Goal: Information Seeking & Learning: Learn about a topic

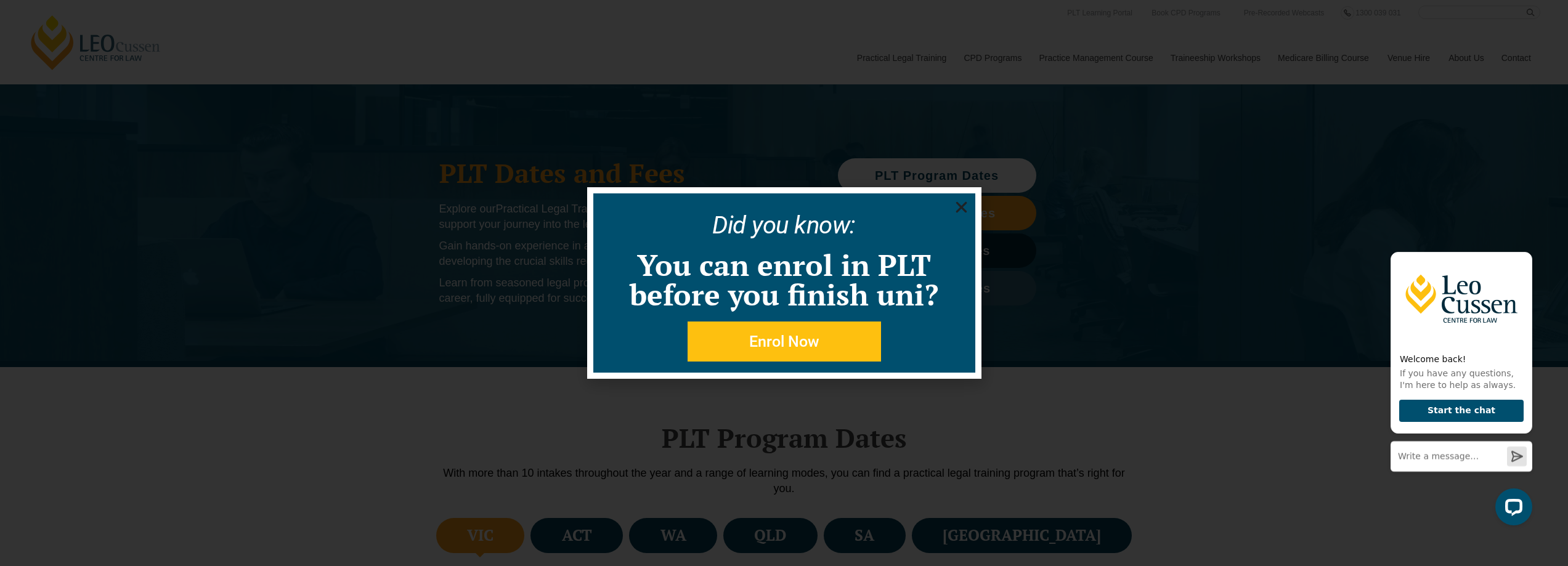
click at [961, 204] on icon "Close" at bounding box center [961, 208] width 16 height 16
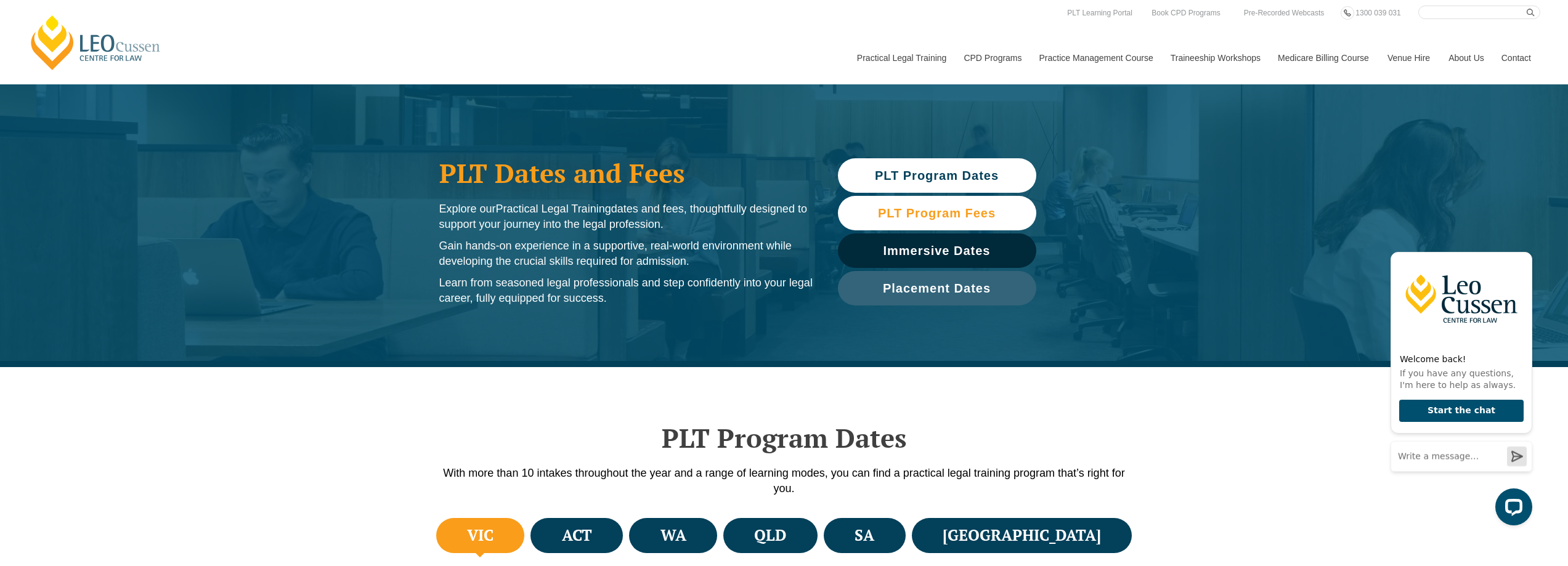
click at [944, 208] on span "PLT Program Fees" at bounding box center [937, 213] width 118 height 13
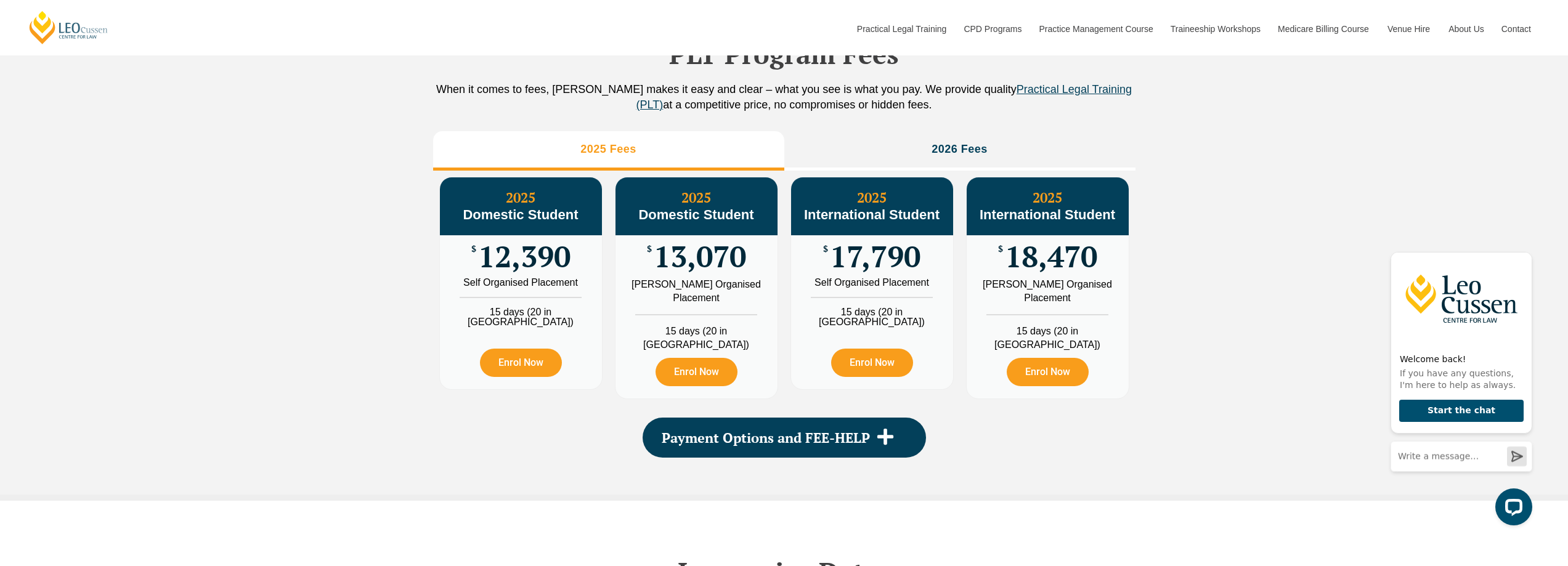
scroll to position [1370, 0]
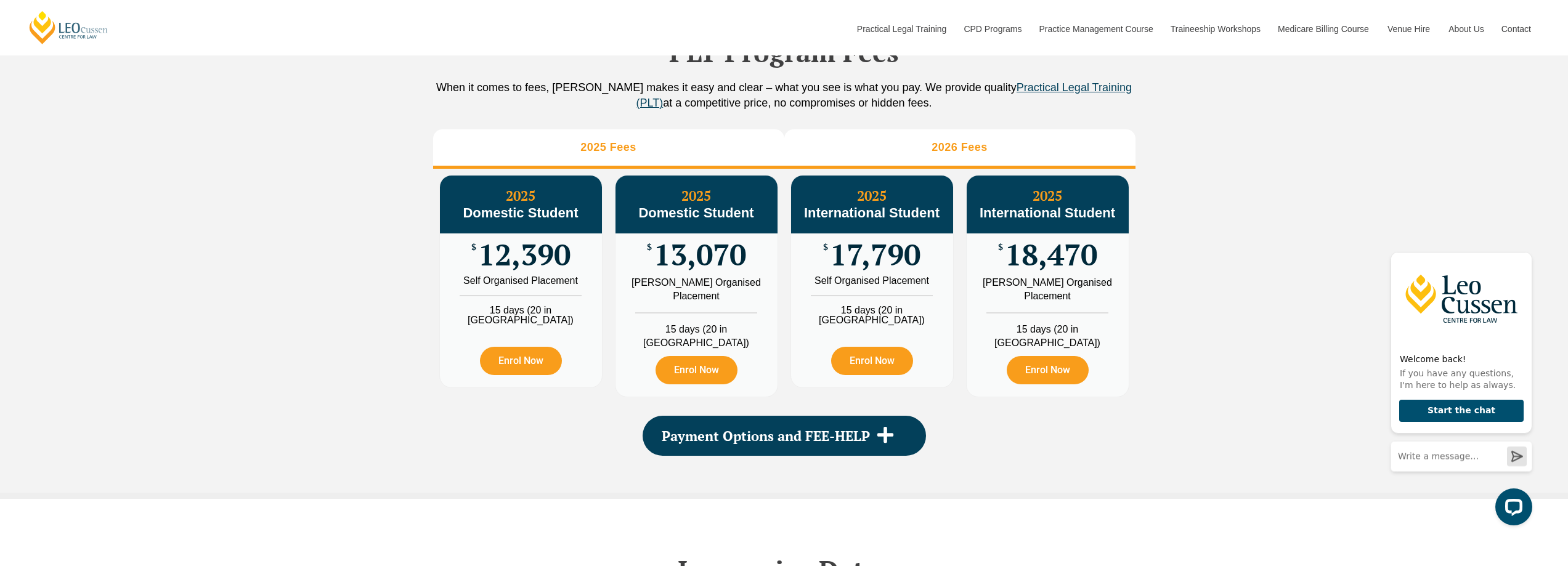
click at [964, 155] on h3 "2026 Fees" at bounding box center [959, 148] width 56 height 14
click at [603, 155] on h3 "2025 Fees" at bounding box center [608, 148] width 56 height 14
click at [976, 155] on h3 "2026 Fees" at bounding box center [959, 148] width 56 height 14
click at [609, 155] on h3 "2025 Fees" at bounding box center [608, 148] width 56 height 14
click at [943, 155] on h3 "2026 Fees" at bounding box center [959, 148] width 56 height 14
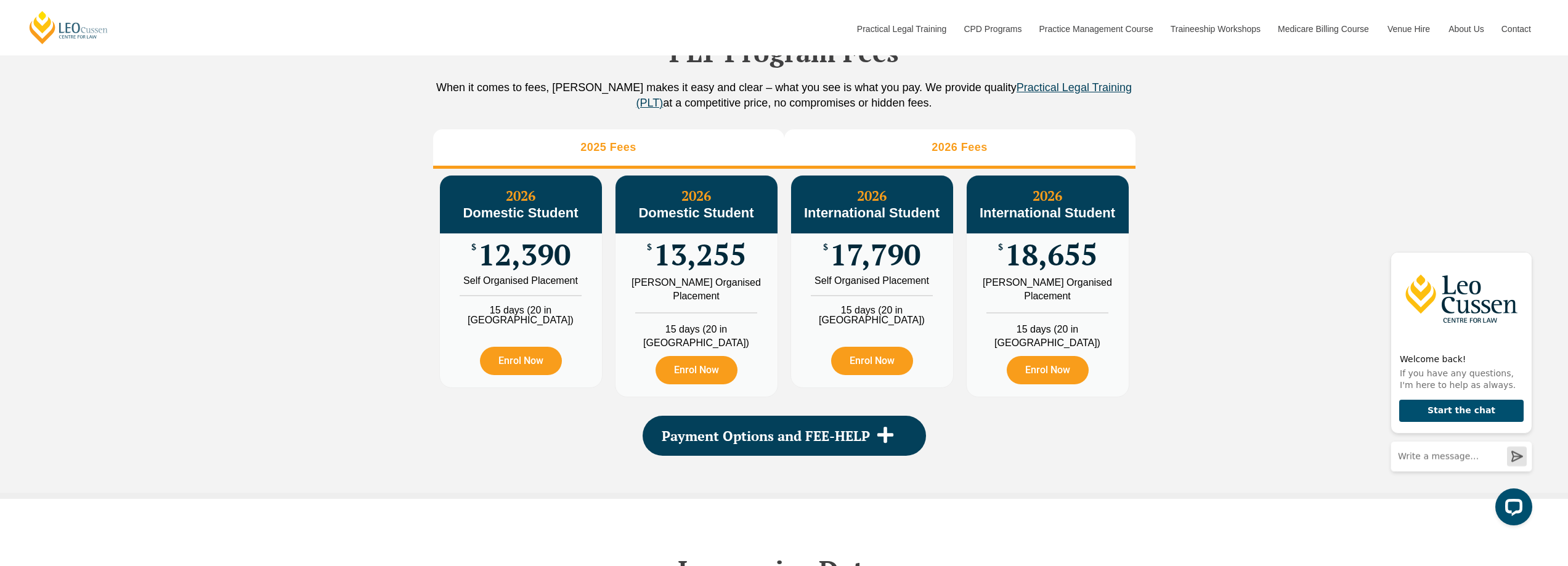
click at [600, 155] on h3 "2025 Fees" at bounding box center [608, 148] width 56 height 14
click at [954, 155] on h3 "2026 Fees" at bounding box center [959, 148] width 56 height 14
